Goal: Task Accomplishment & Management: Complete application form

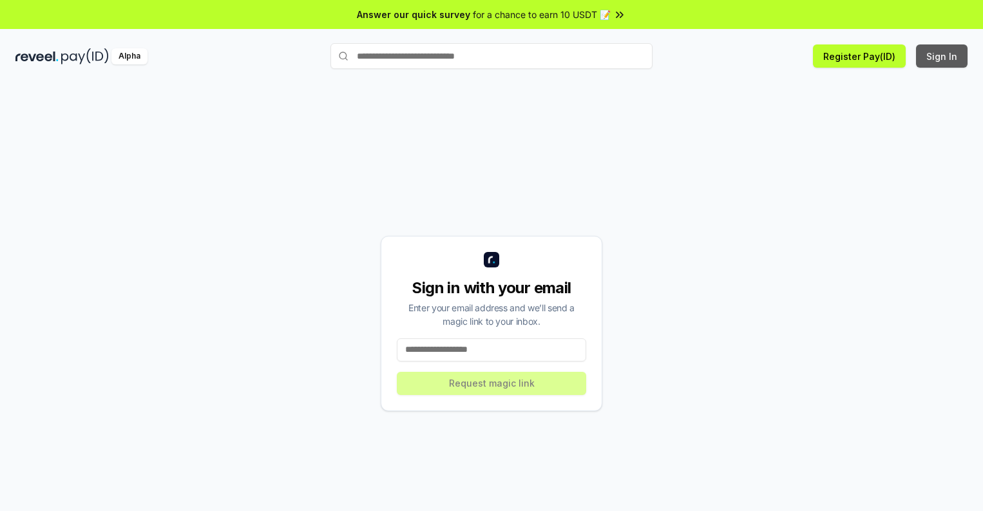
click at [943, 56] on button "Sign In" at bounding box center [942, 55] width 52 height 23
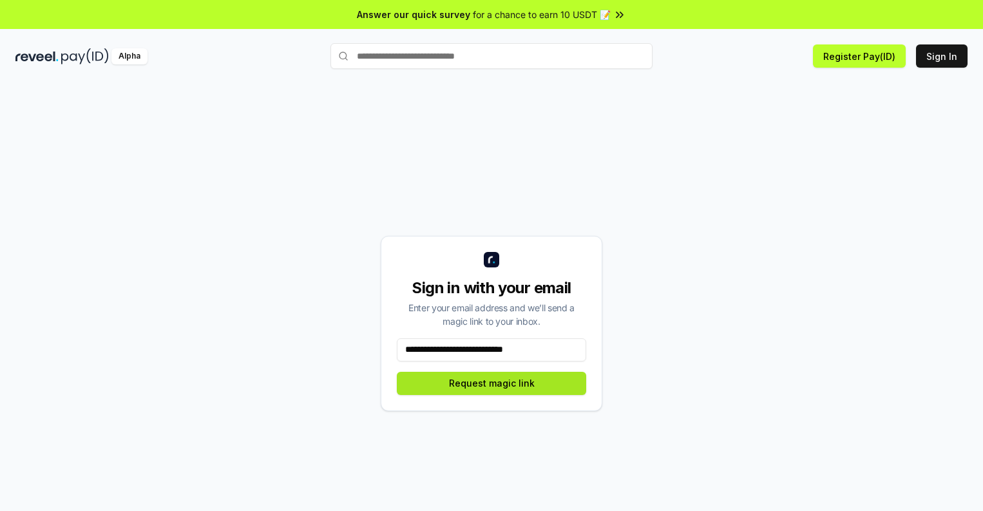
type input "**********"
click at [492, 383] on button "Request magic link" at bounding box center [491, 383] width 189 height 23
